Goal: Task Accomplishment & Management: Manage account settings

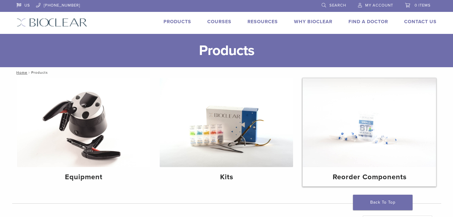
click at [360, 135] on img at bounding box center [369, 122] width 133 height 89
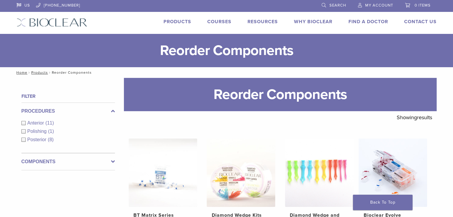
click at [378, 8] on link "My Account" at bounding box center [375, 4] width 35 height 9
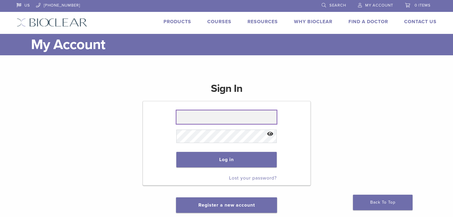
click at [186, 122] on input "text" at bounding box center [226, 118] width 100 height 14
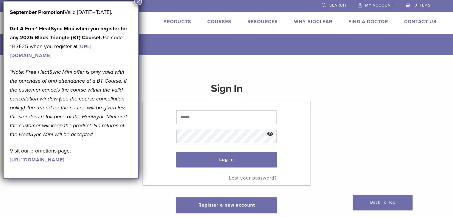
click at [138, 3] on button "×" at bounding box center [138, 2] width 8 height 8
